Goal: Download file/media

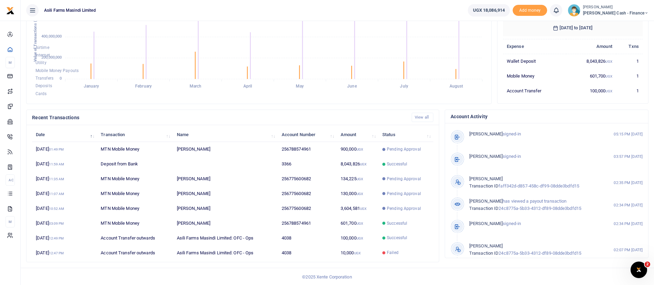
scroll to position [127, 0]
click at [360, 213] on td "3,604,581 UGX" at bounding box center [358, 208] width 42 height 15
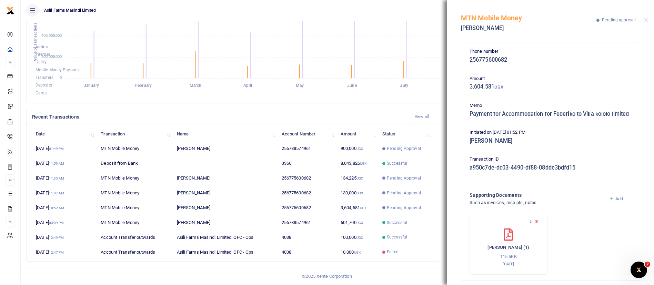
click at [532, 224] on icon at bounding box center [531, 222] width 4 height 4
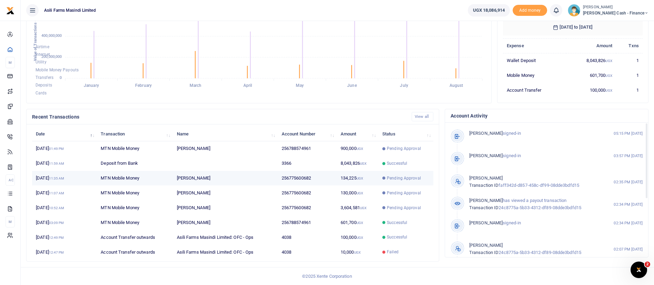
click at [388, 176] on span "Pending Approval" at bounding box center [404, 178] width 34 height 6
